Goal: Information Seeking & Learning: Understand process/instructions

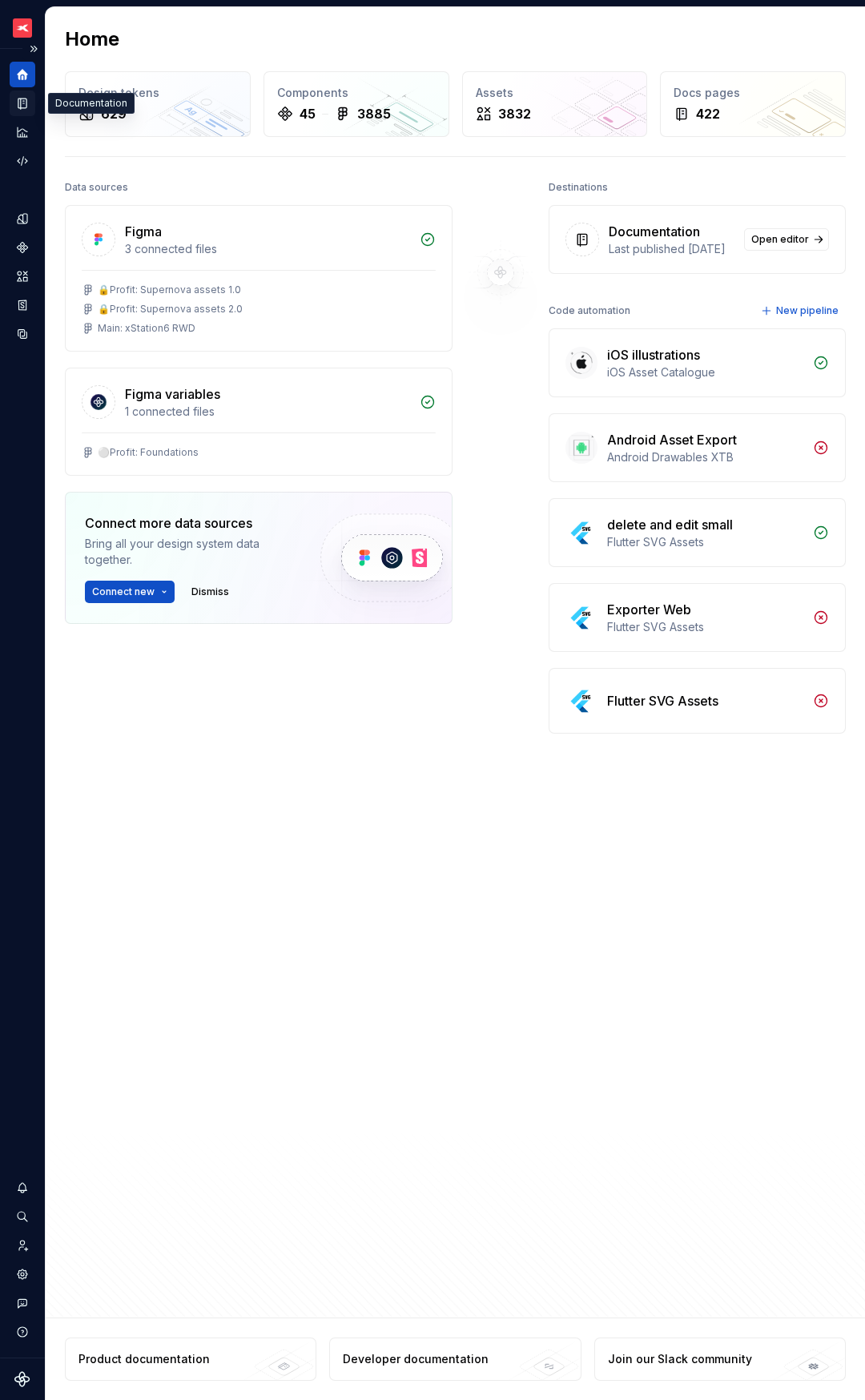
click at [21, 107] on icon "Documentation" at bounding box center [23, 103] width 8 height 11
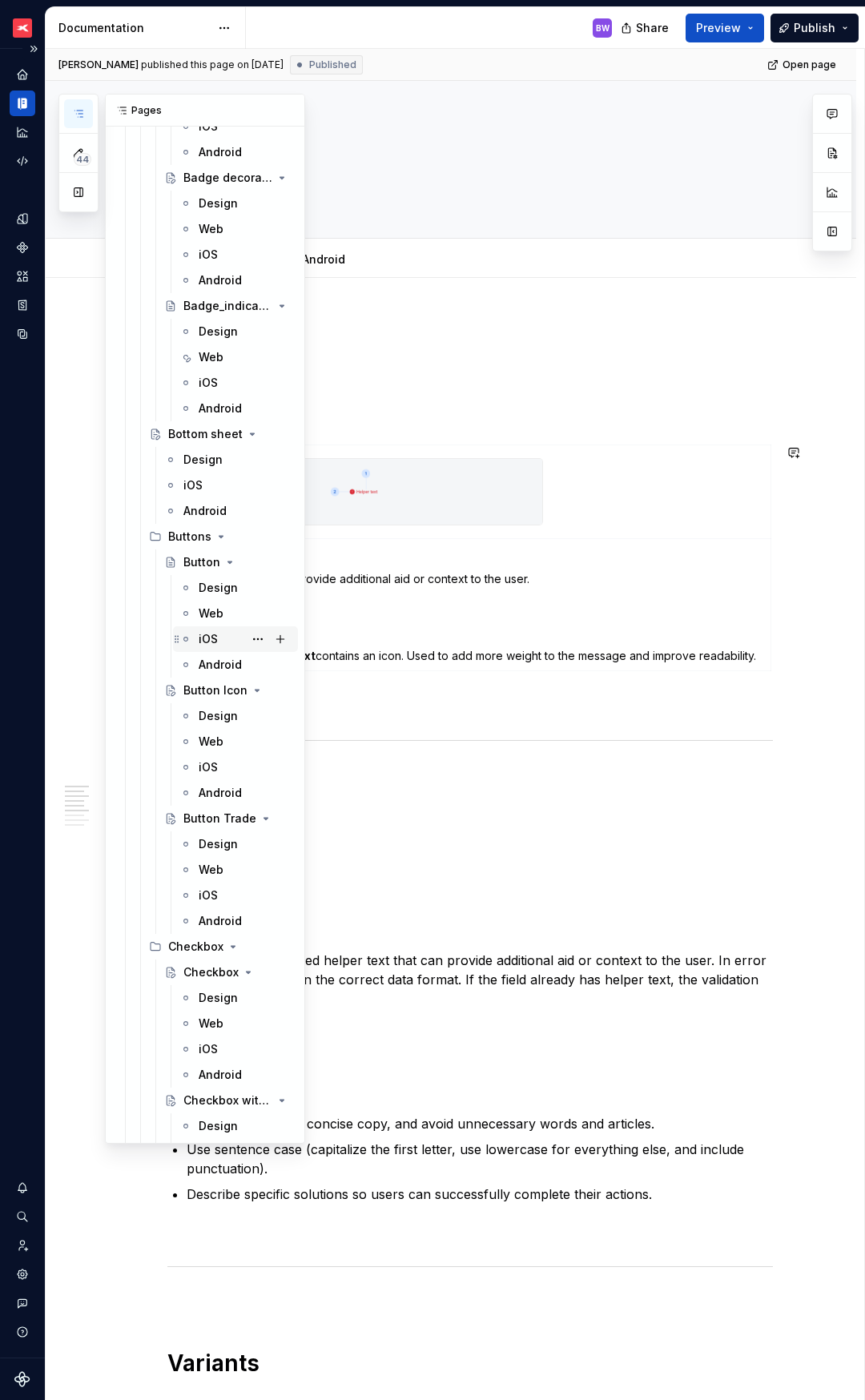
scroll to position [3942, 0]
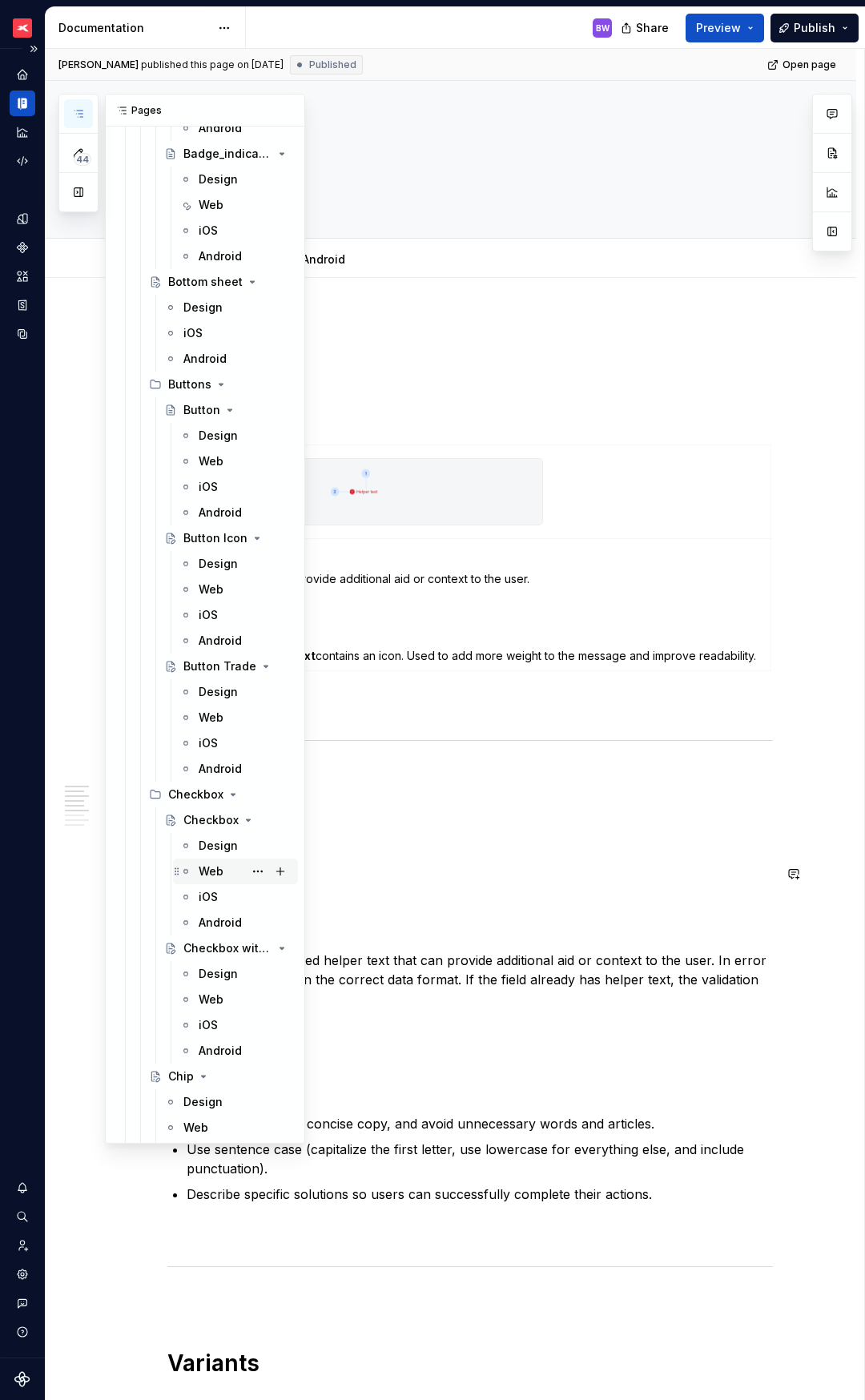
click at [211, 872] on div "Web" at bounding box center [211, 872] width 25 height 16
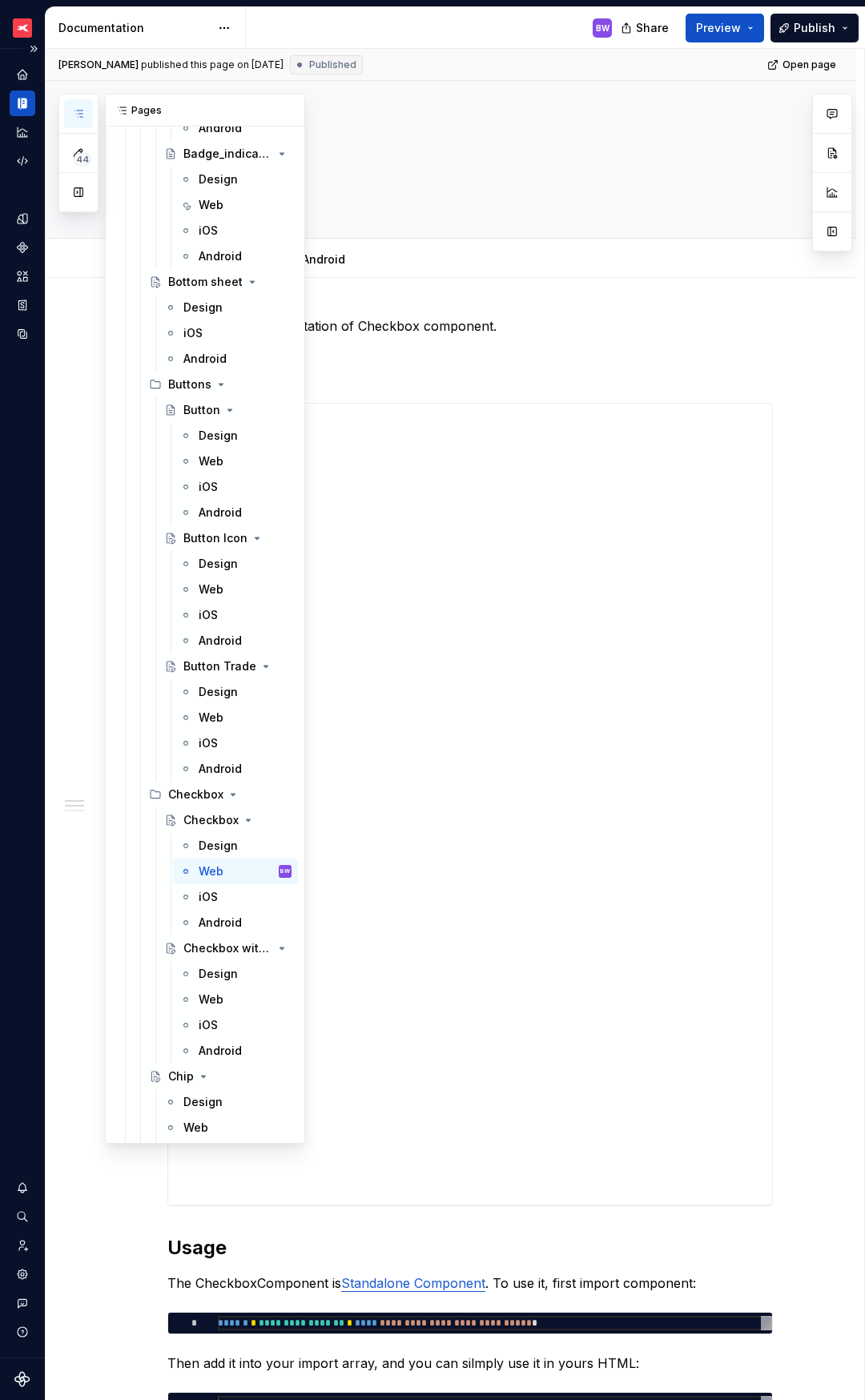
click at [79, 108] on icon "button" at bounding box center [79, 114] width 13 height 13
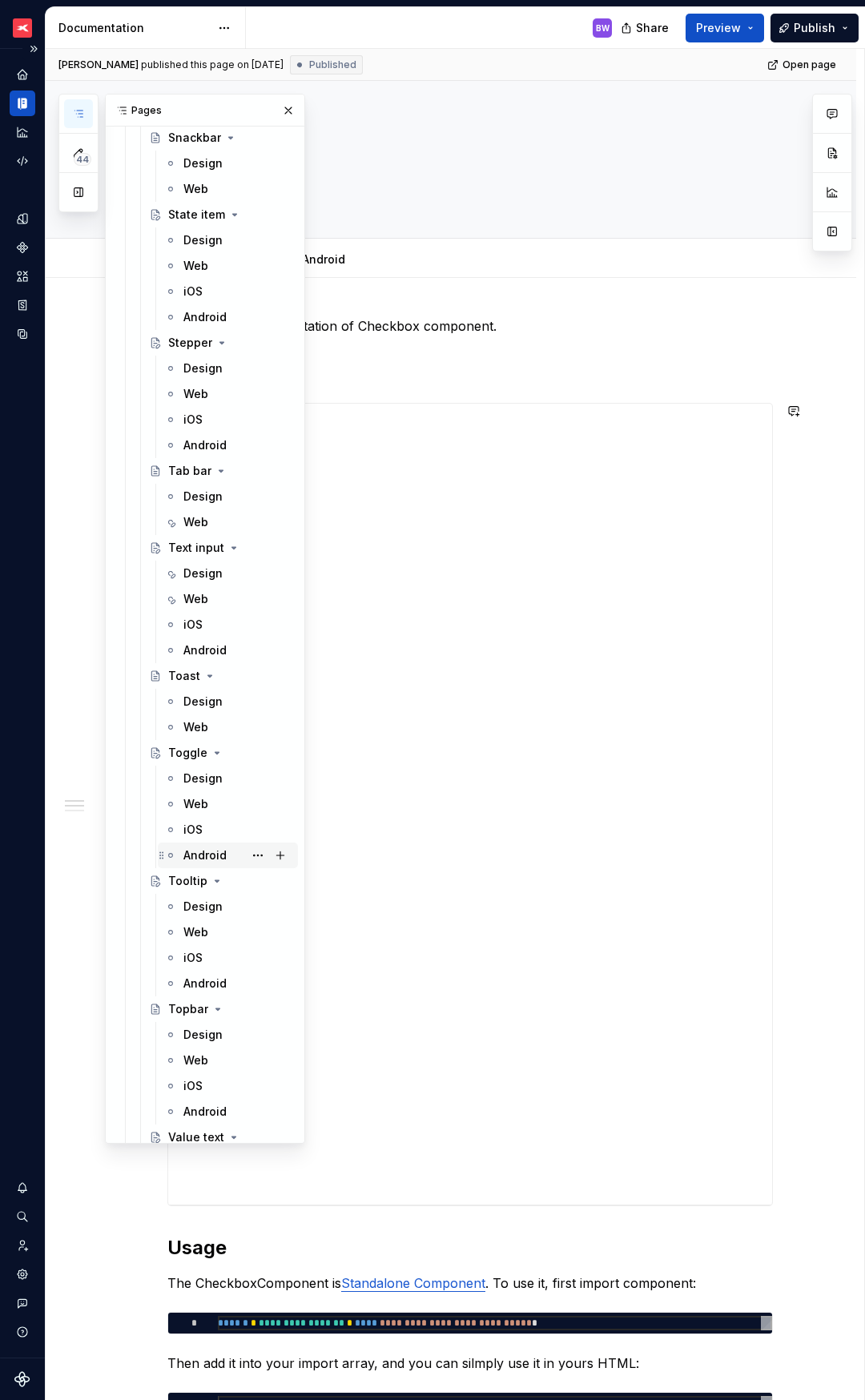
scroll to position [7882, 0]
click at [193, 798] on div "Web" at bounding box center [196, 801] width 25 height 16
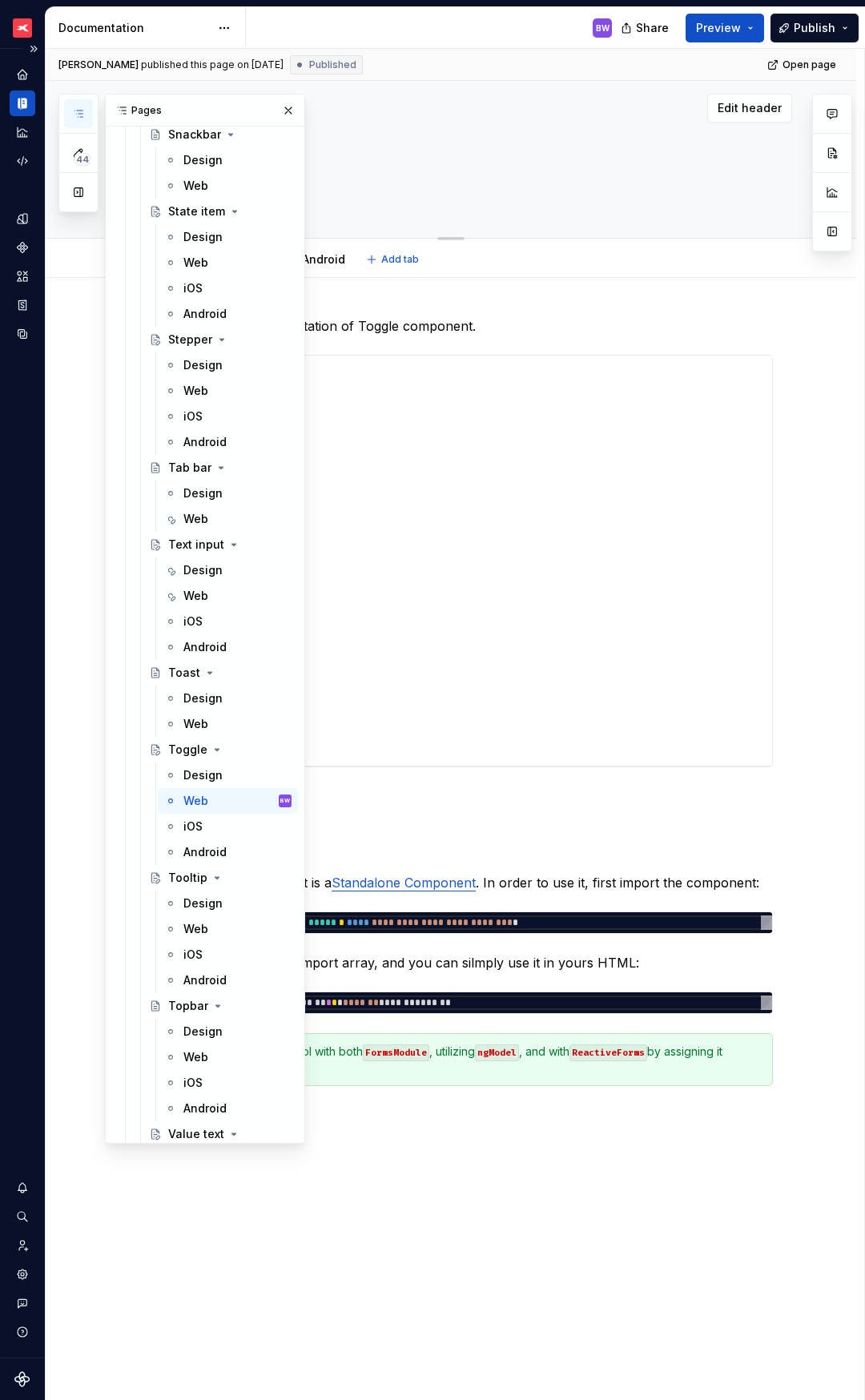
click at [575, 207] on div "Toggle" at bounding box center [470, 159] width 606 height 157
click at [281, 110] on button "button" at bounding box center [289, 111] width 23 height 23
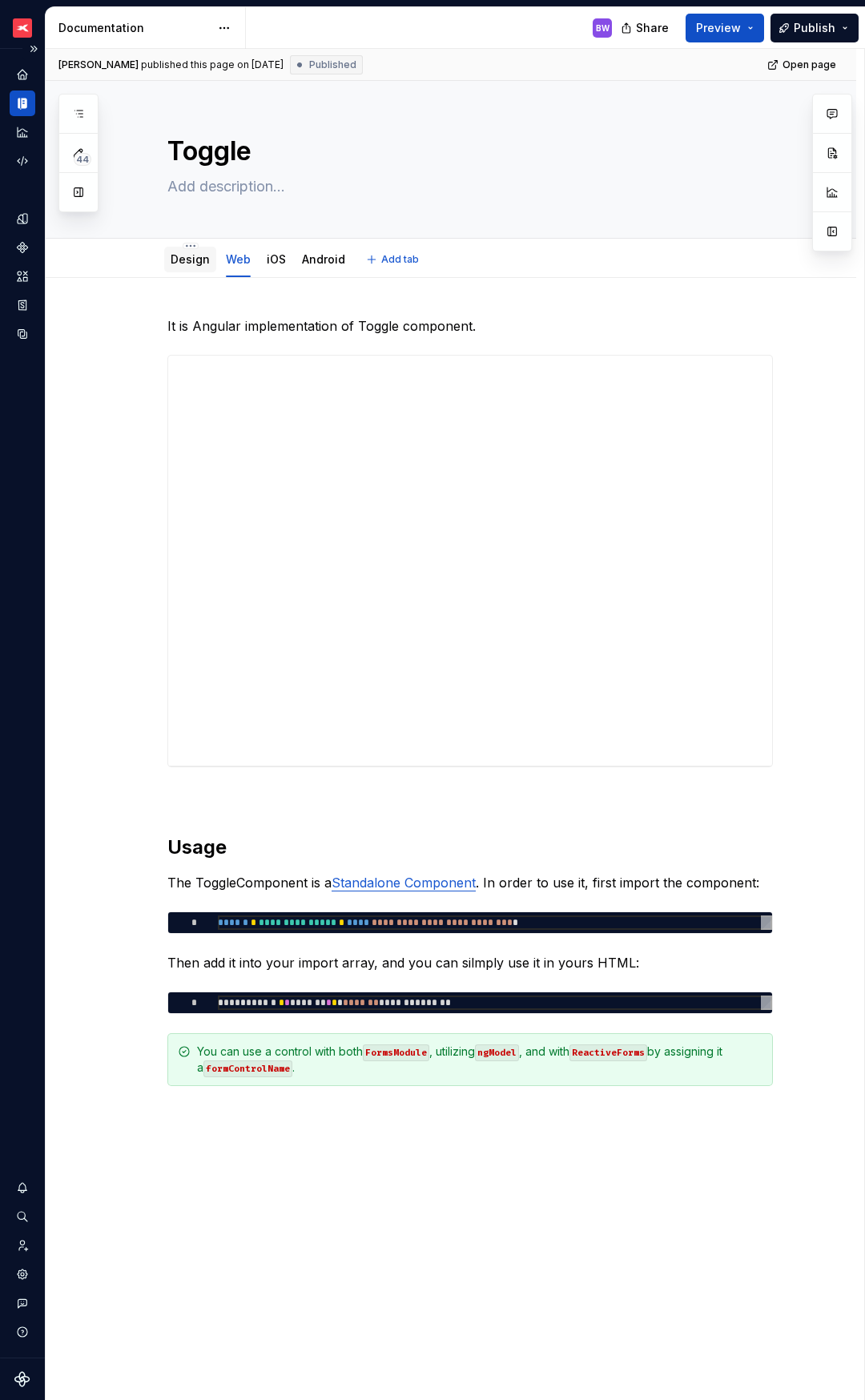
click at [186, 252] on link "Design" at bounding box center [190, 259] width 39 height 14
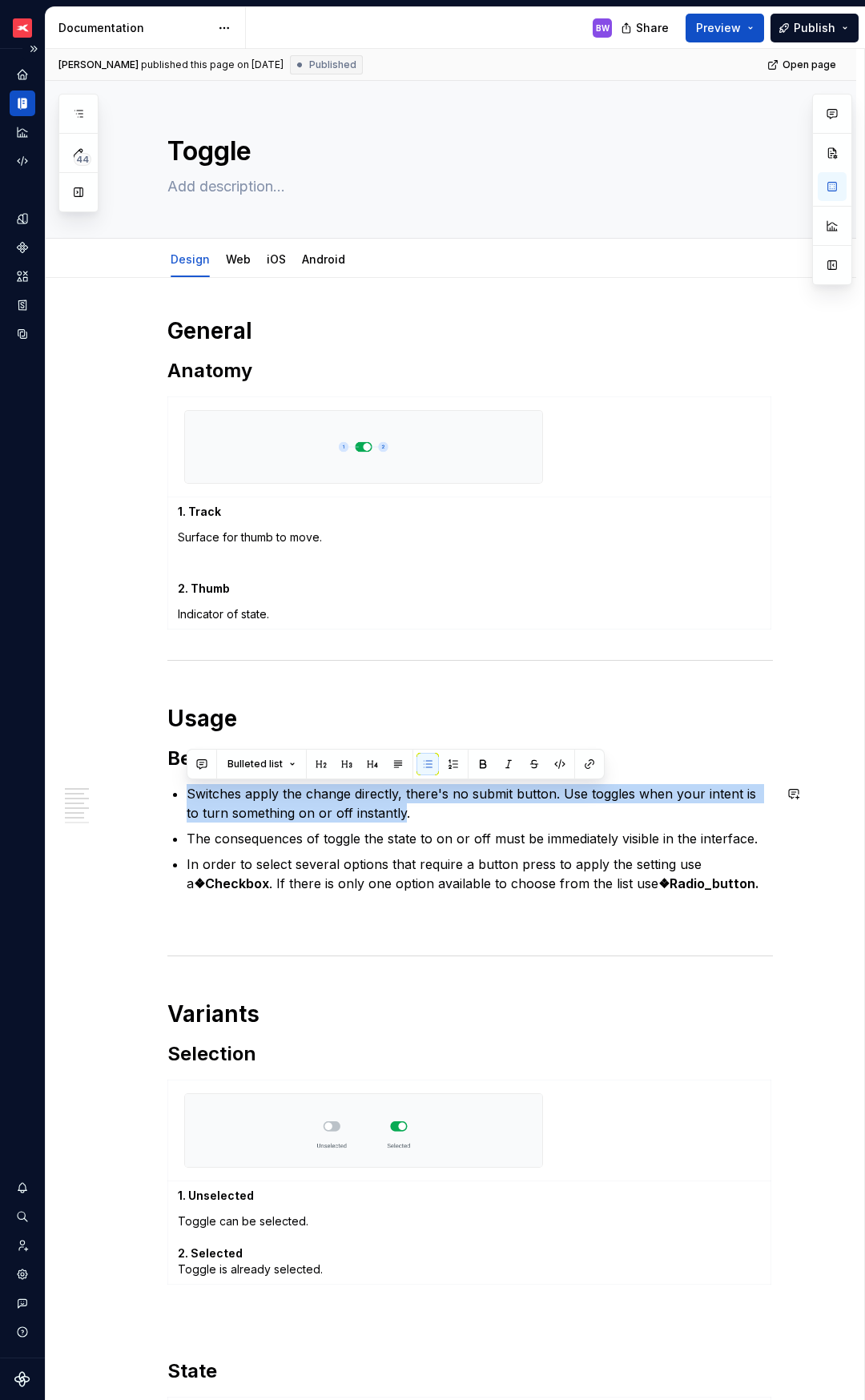
drag, startPoint x: 198, startPoint y: 794, endPoint x: 385, endPoint y: 815, distance: 188.2
click at [385, 815] on p "Switches apply the change directly, there's no submit button. Use toggles when …" at bounding box center [480, 802] width 586 height 38
copy p "Switches apply the change directly, there's no submit button. Use toggles when …"
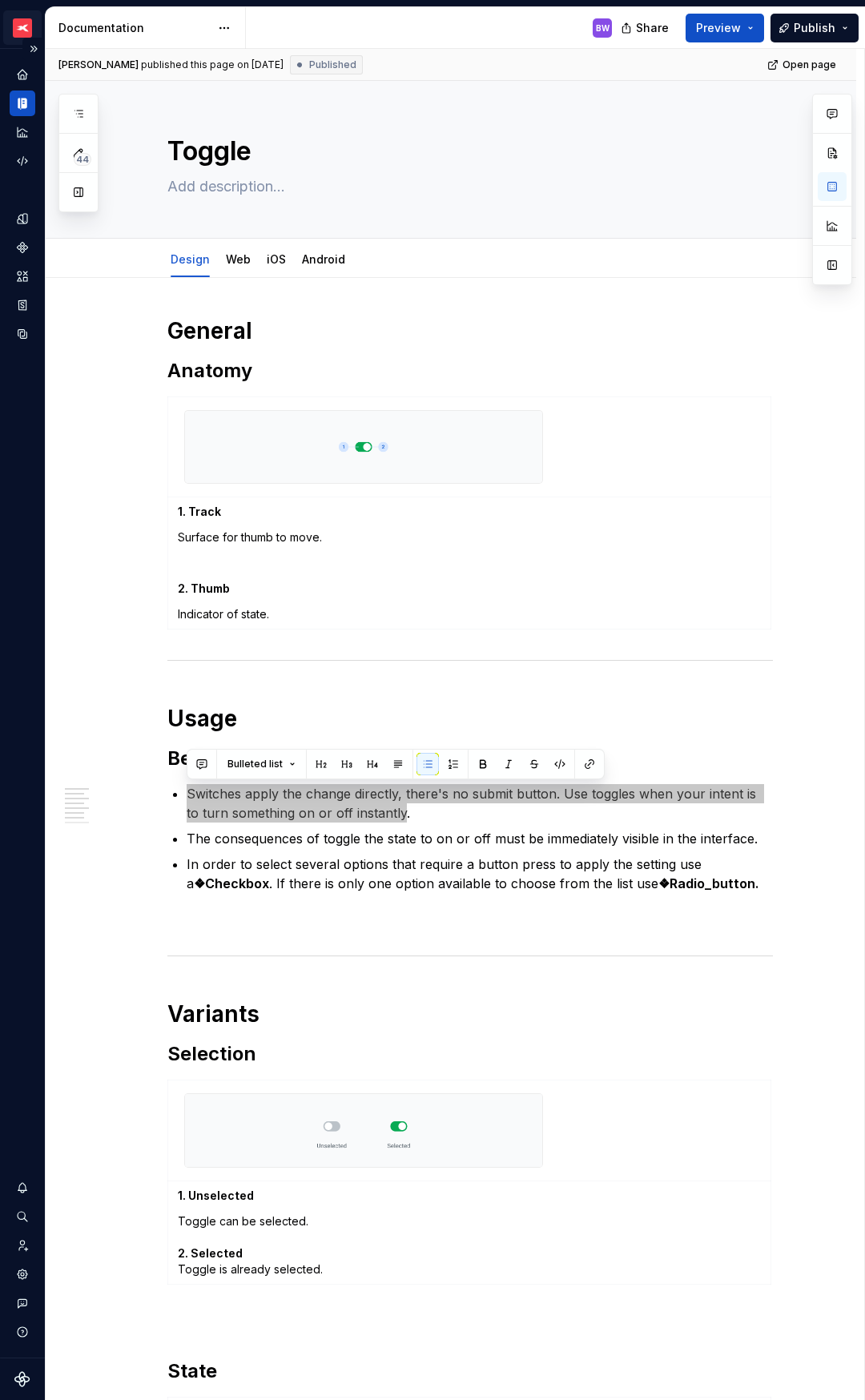
type textarea "*"
